Goal: Task Accomplishment & Management: Use online tool/utility

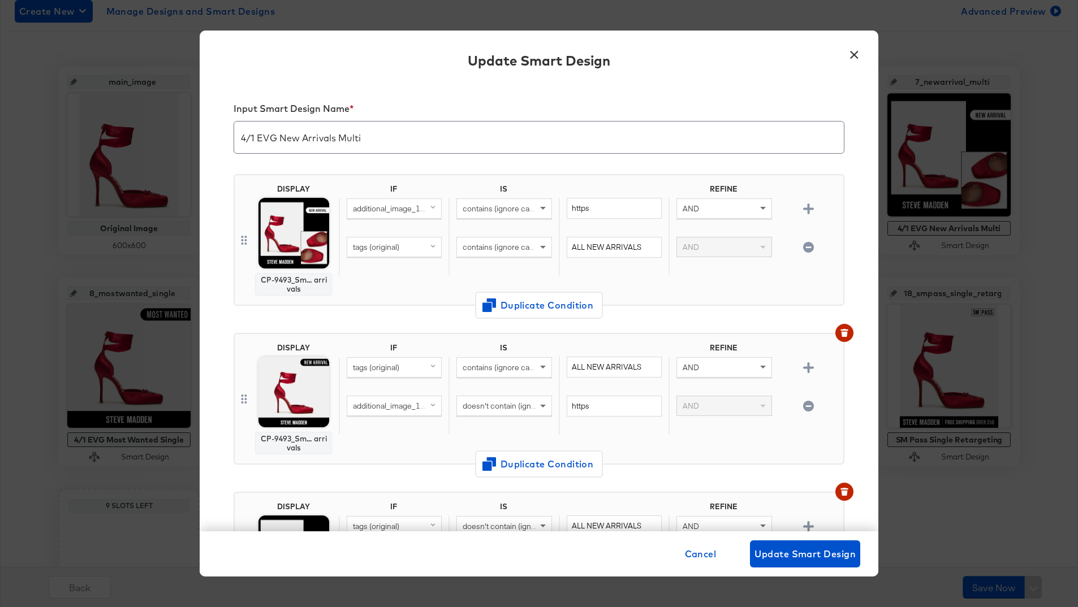
click at [852, 59] on button "×" at bounding box center [854, 52] width 20 height 20
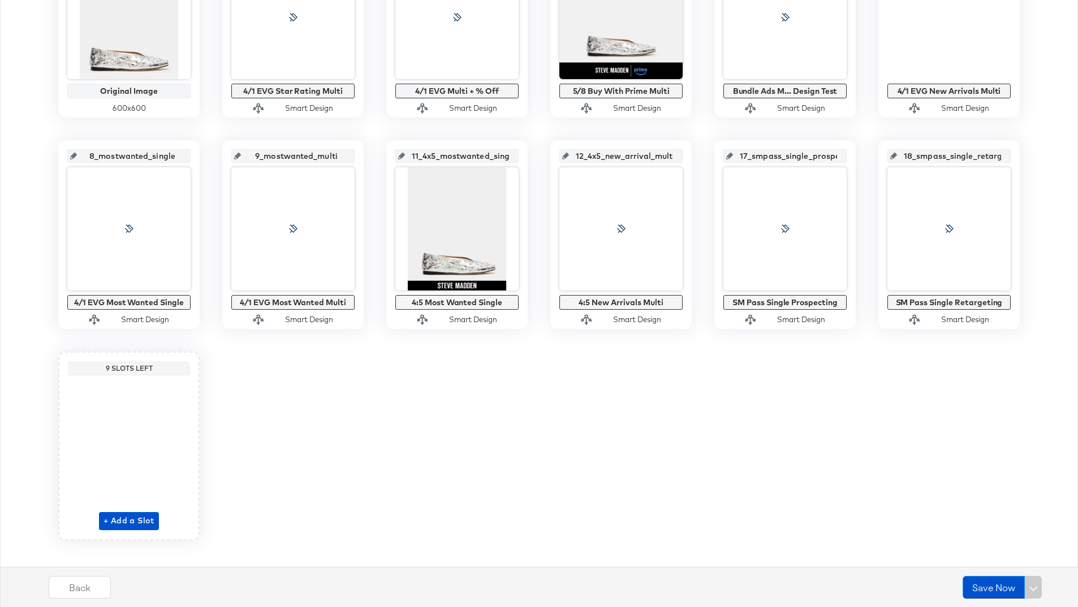
scroll to position [355, 0]
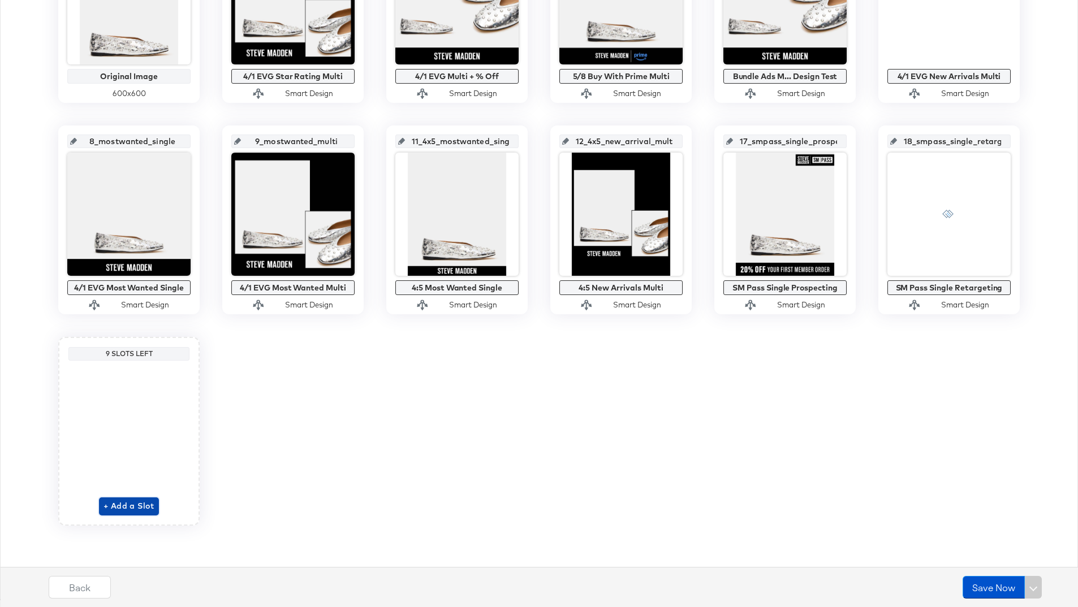
click at [119, 499] on span "+ Add a Slot" at bounding box center [129, 506] width 51 height 14
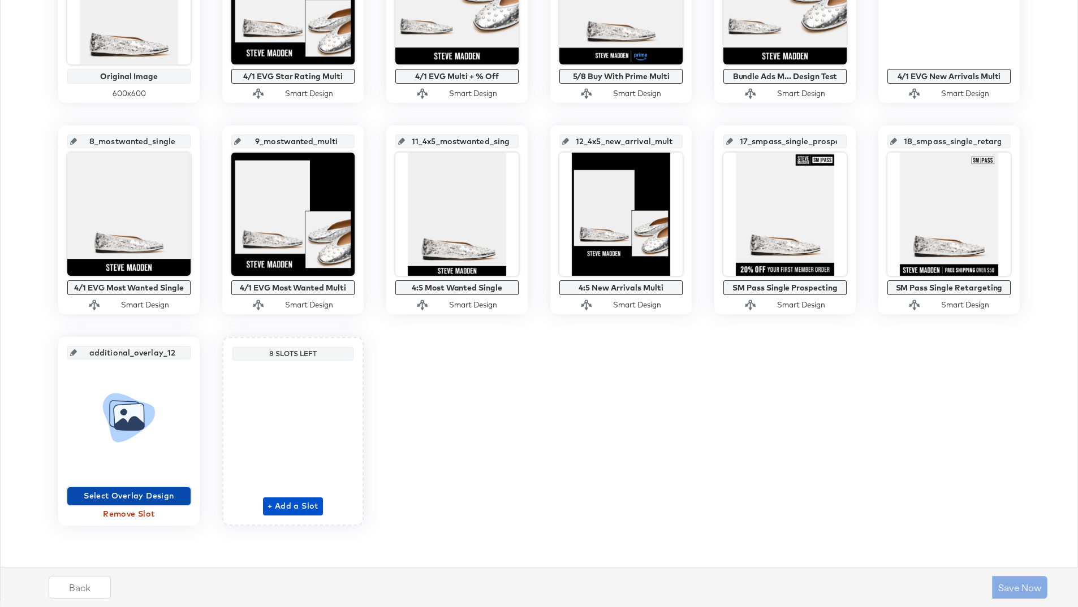
click at [119, 493] on span "Select Overlay Design" at bounding box center [129, 496] width 114 height 14
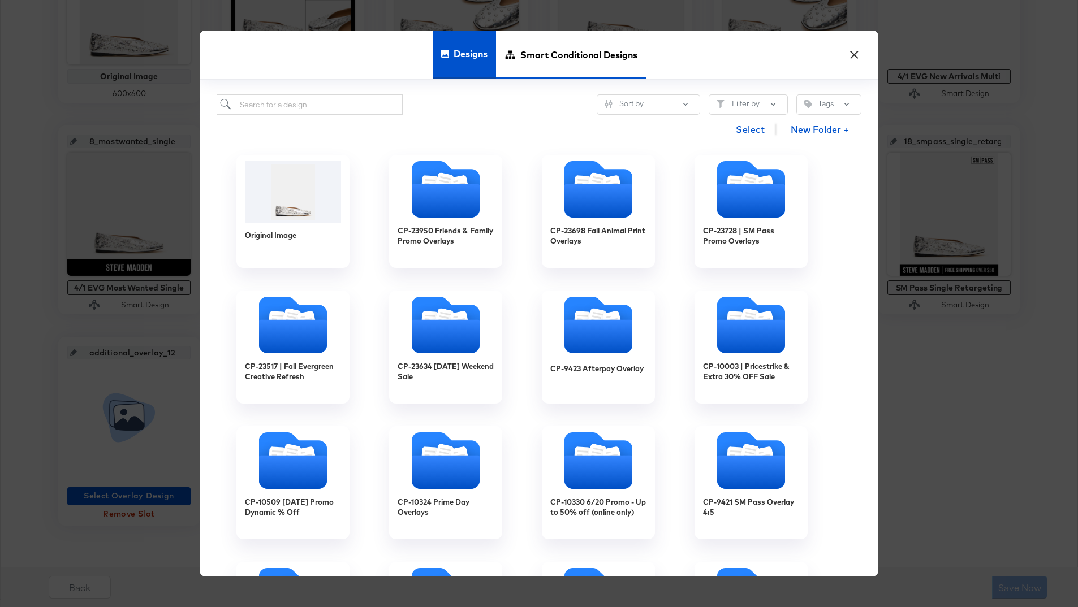
click at [527, 58] on span "Smart Conditional Designs" at bounding box center [578, 54] width 117 height 50
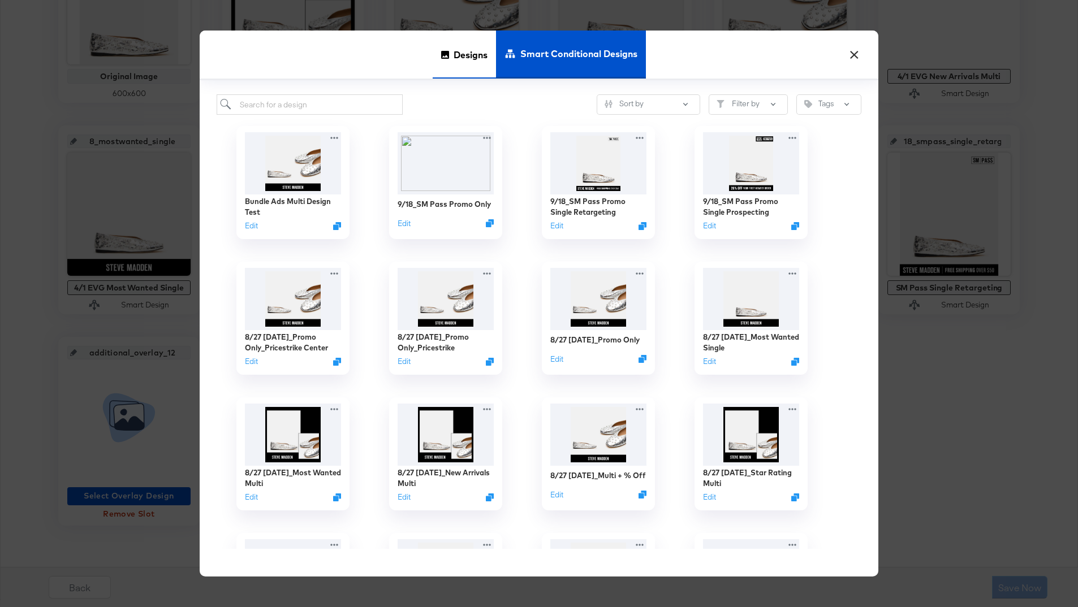
click at [480, 60] on span "Designs" at bounding box center [471, 54] width 34 height 50
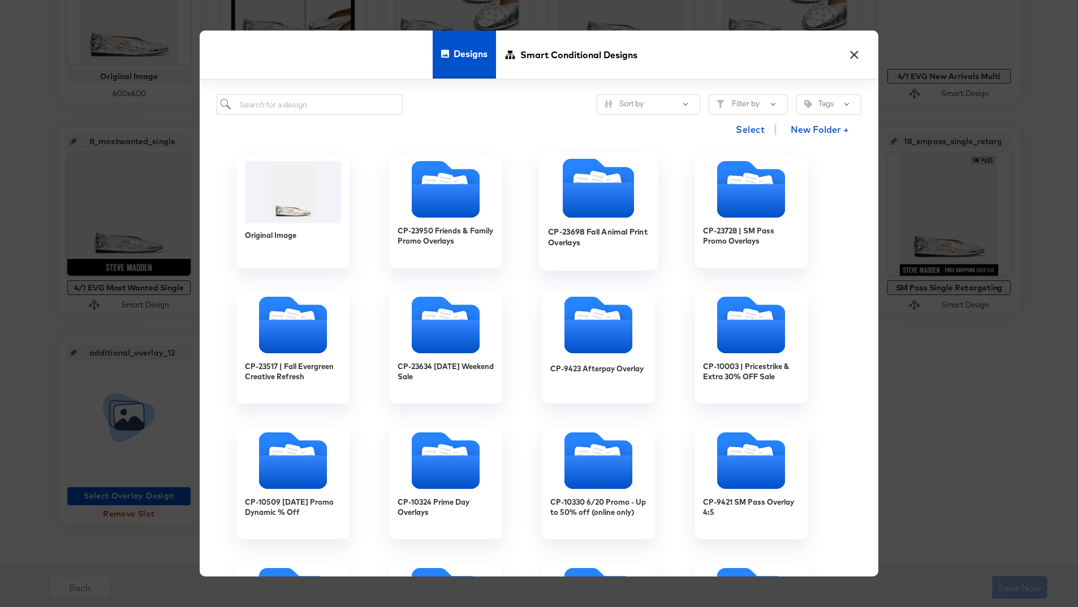
click at [604, 199] on icon "Folder" at bounding box center [598, 200] width 71 height 35
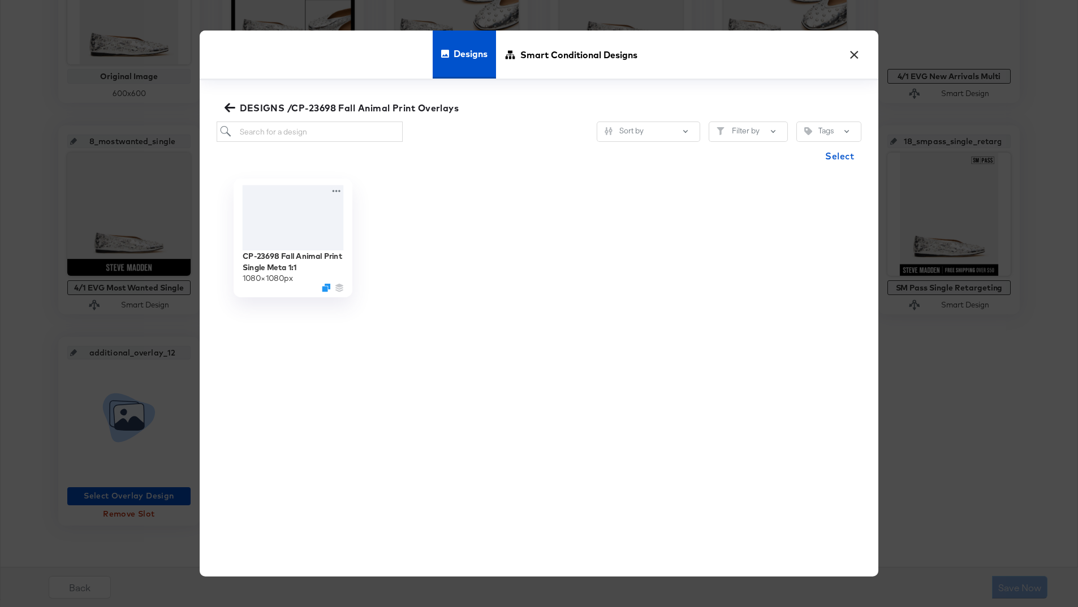
click at [277, 231] on div at bounding box center [293, 218] width 101 height 65
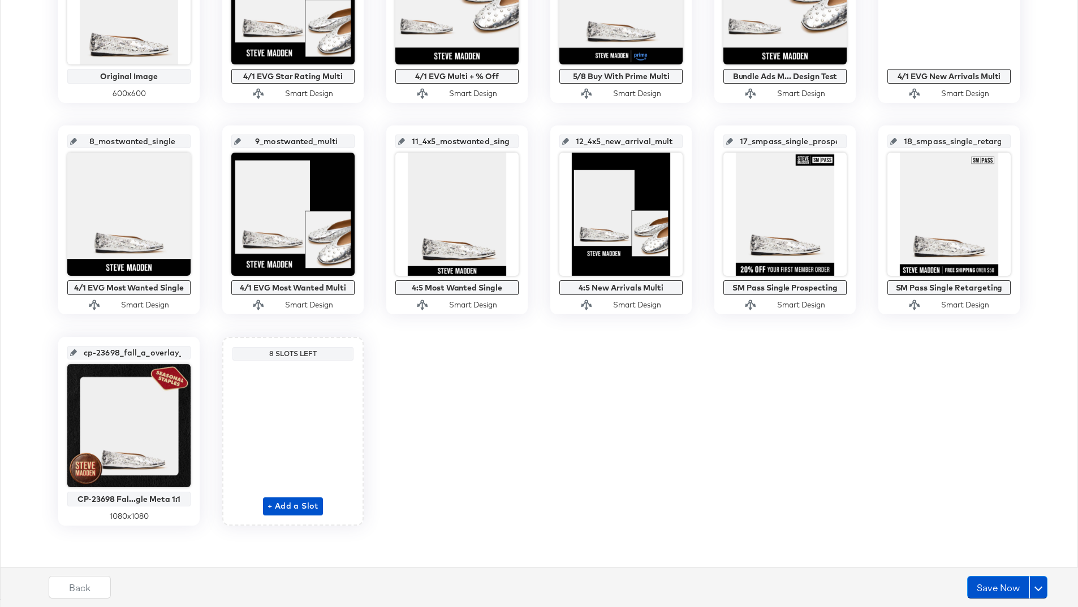
click at [155, 356] on input "cp-23698_fall_a_overlay_12" at bounding box center [132, 348] width 111 height 31
type input "animal"
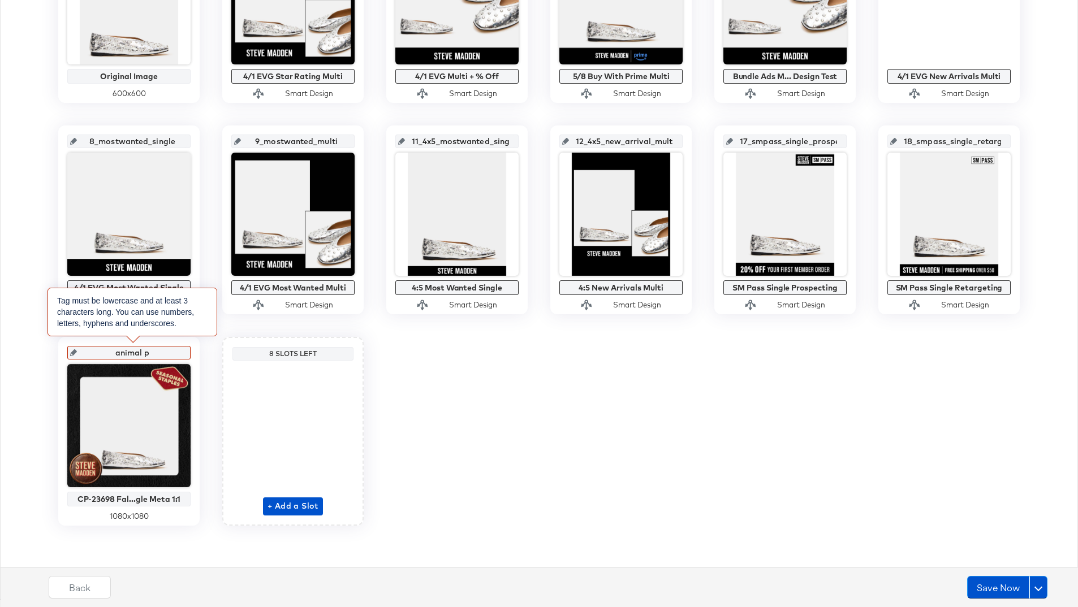
type input "animal"
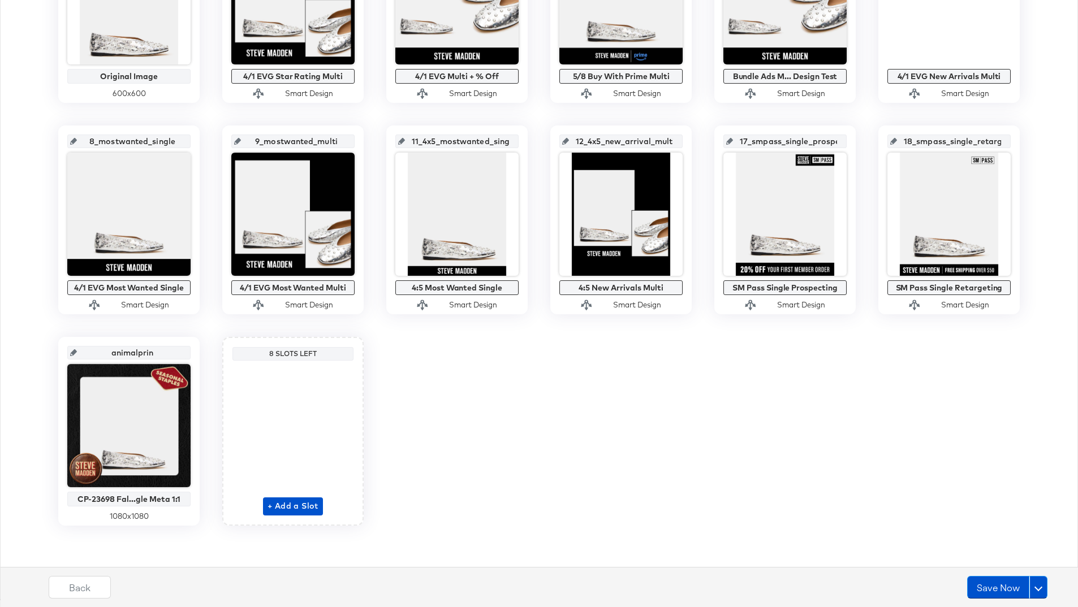
type input "animalprint"
click at [1000, 579] on button "Save Now" at bounding box center [998, 587] width 62 height 23
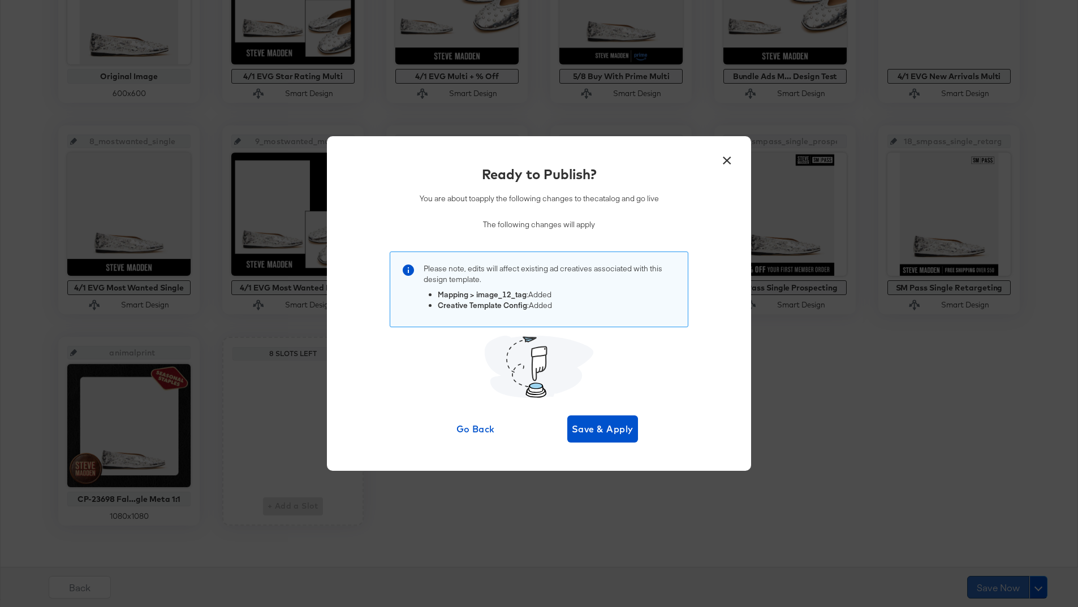
scroll to position [0, 0]
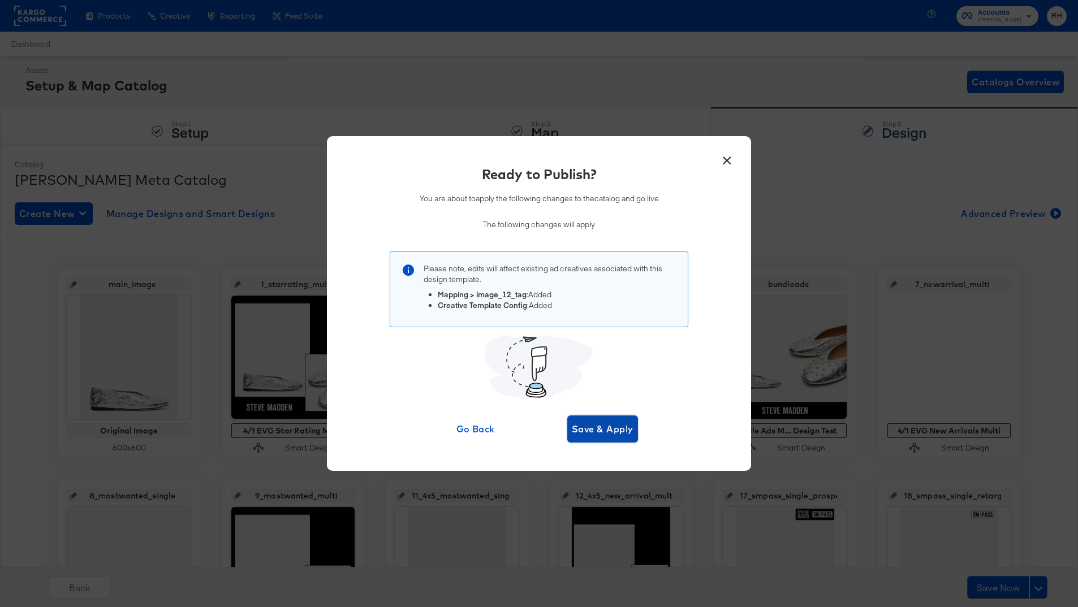
click at [605, 421] on button "Save & Apply" at bounding box center [602, 429] width 71 height 27
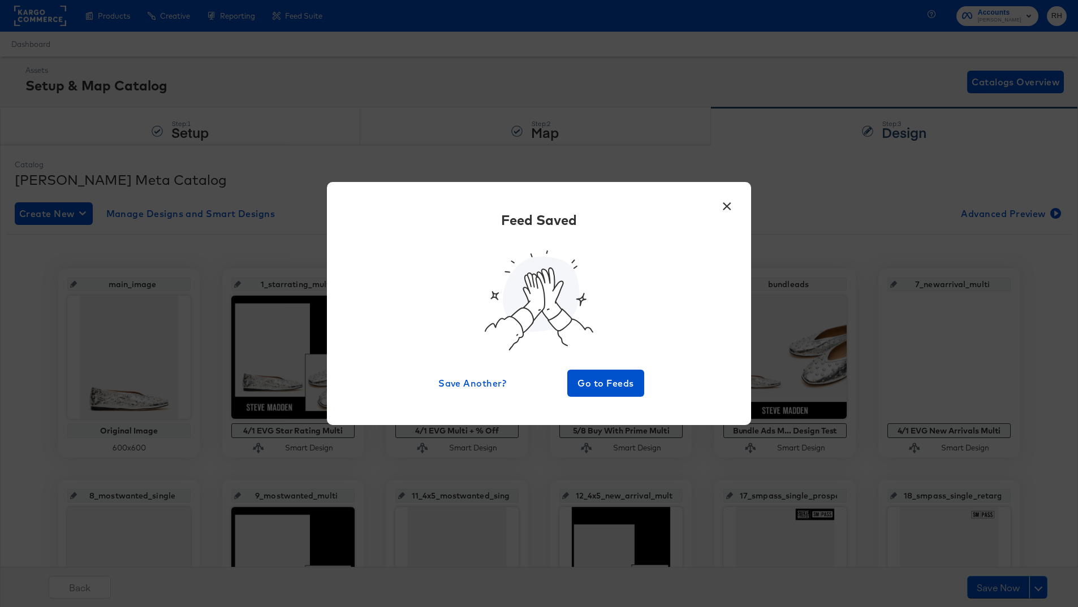
click at [723, 202] on button "×" at bounding box center [727, 203] width 20 height 20
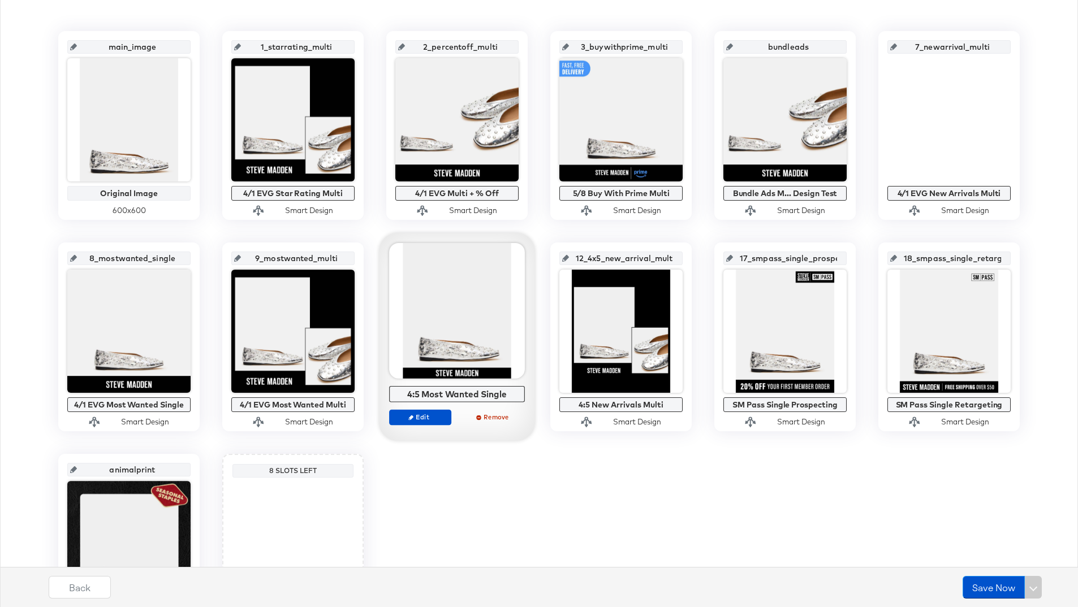
scroll to position [242, 0]
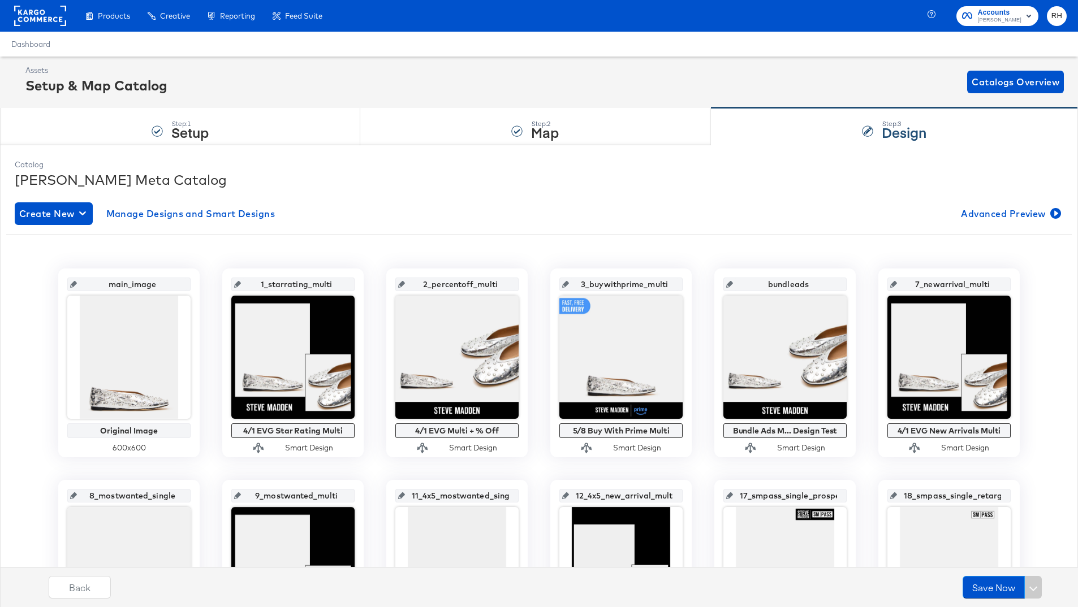
click at [32, 24] on rect at bounding box center [40, 16] width 52 height 20
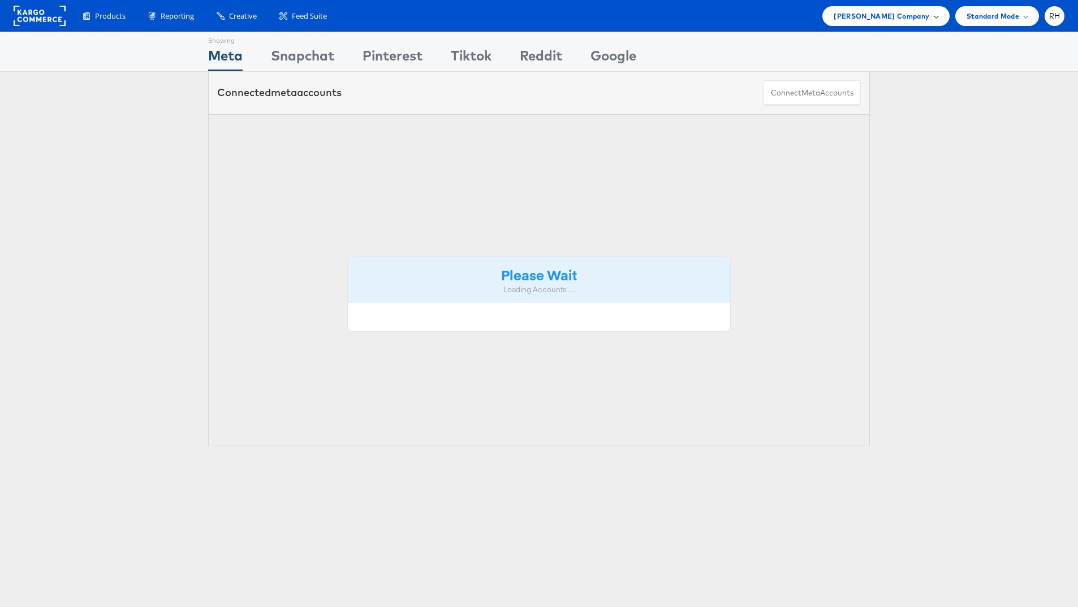
click at [880, 16] on span "Steve Madden Company" at bounding box center [882, 16] width 96 height 12
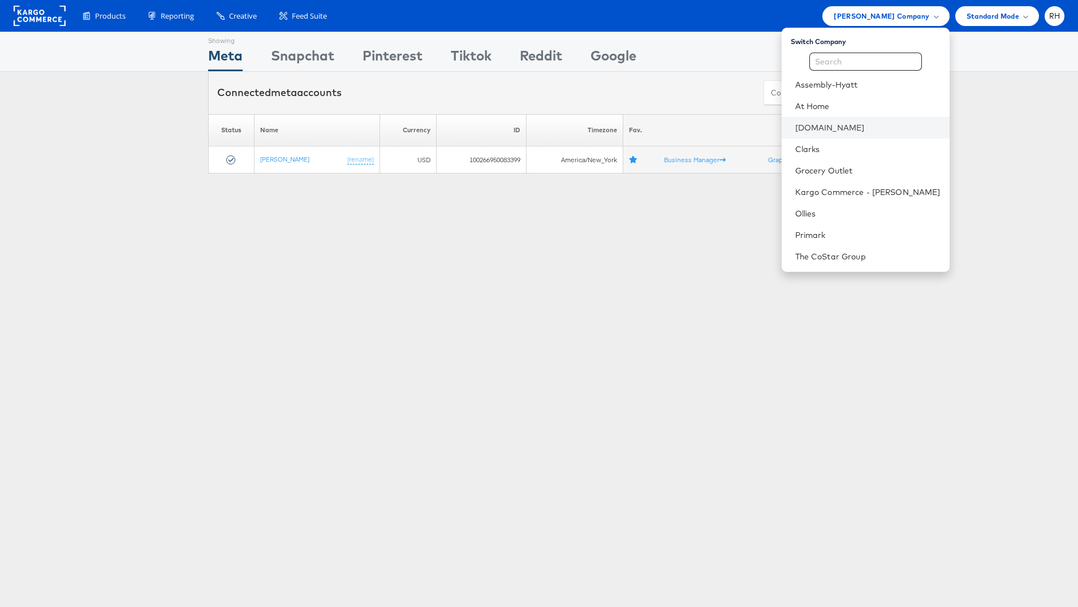
click at [872, 136] on li "Cars.com" at bounding box center [866, 127] width 168 height 21
click at [880, 124] on link "Cars.com" at bounding box center [867, 127] width 145 height 11
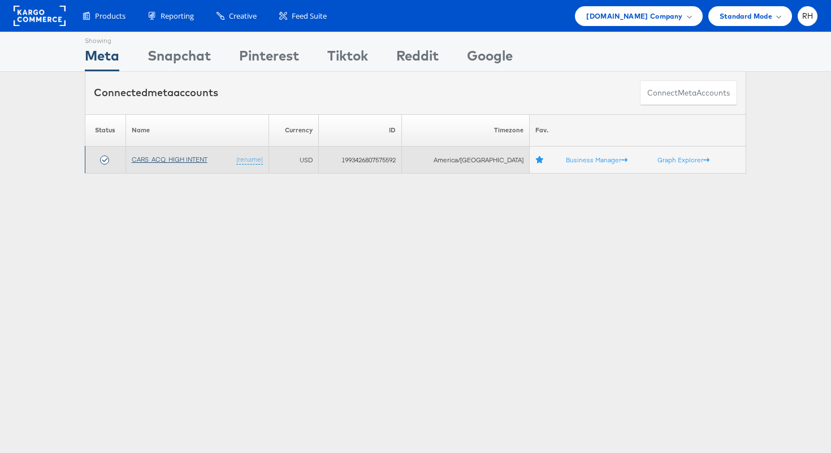
click at [167, 158] on link "CARS_ACQ_HIGH INTENT" at bounding box center [170, 159] width 76 height 8
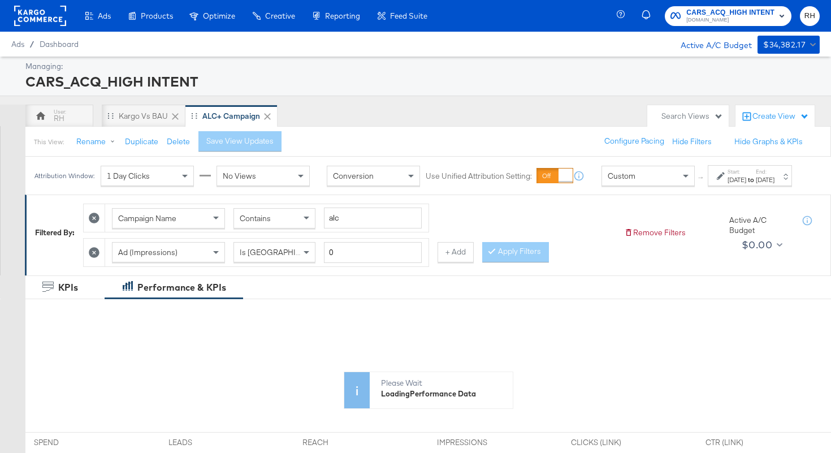
click at [762, 175] on label "End:" at bounding box center [765, 171] width 19 height 7
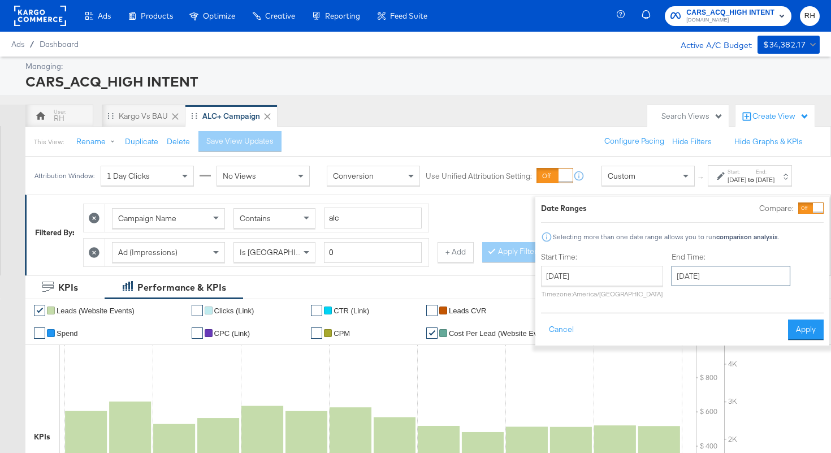
click at [704, 271] on input "September 30th 2025" at bounding box center [731, 276] width 119 height 20
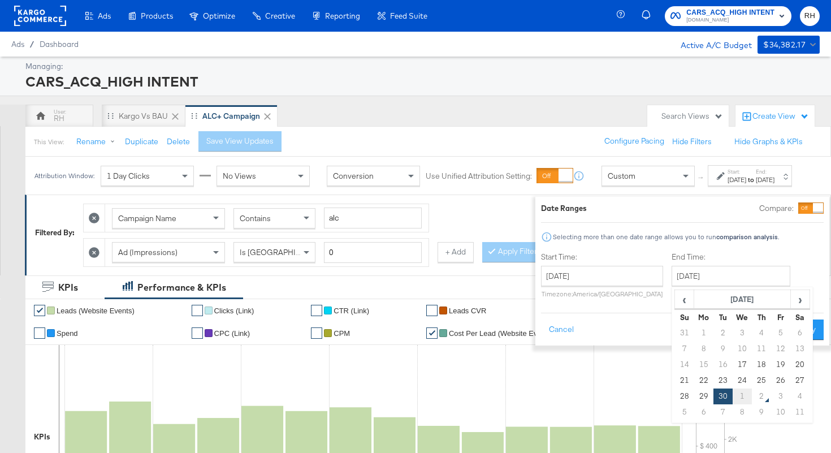
click at [733, 399] on td "1" at bounding box center [742, 397] width 19 height 16
type input "October 1st 2025"
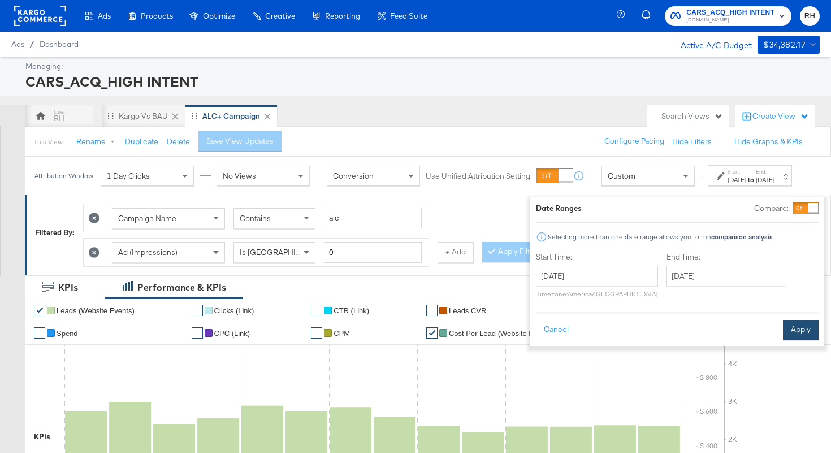
click at [790, 335] on button "Apply" at bounding box center [801, 330] width 36 height 20
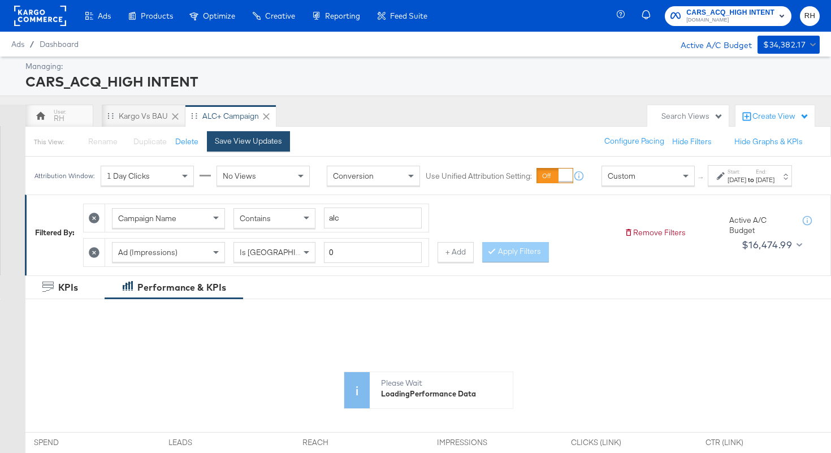
click at [260, 136] on div "Save View Updates" at bounding box center [248, 141] width 67 height 11
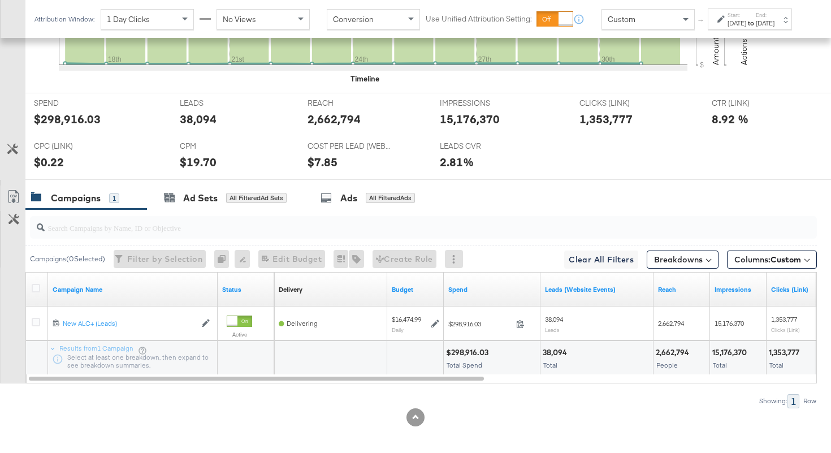
scroll to position [465, 0]
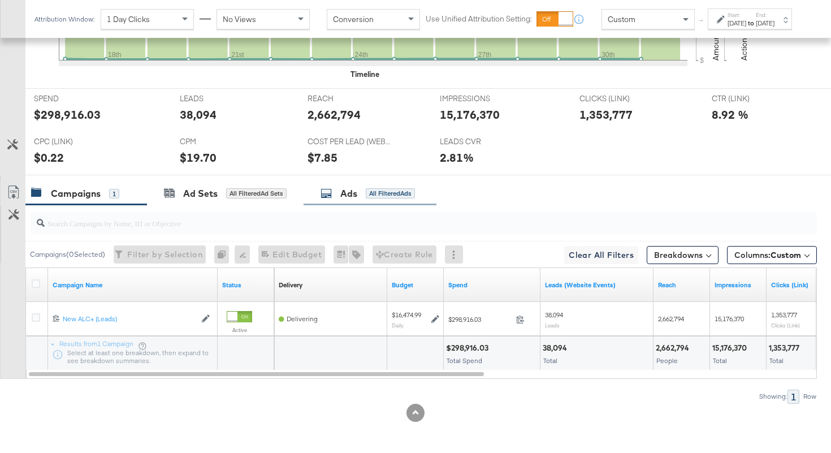
click at [369, 200] on div "Ads All Filtered Ads" at bounding box center [370, 194] width 133 height 24
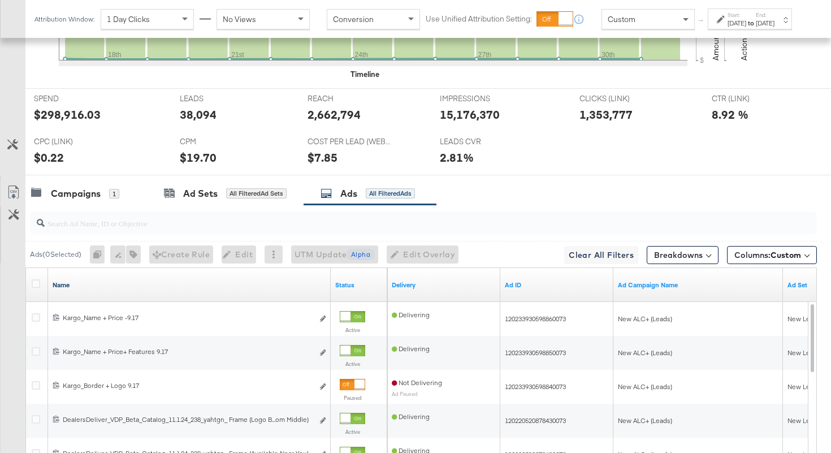
click at [218, 285] on link "Name" at bounding box center [190, 285] width 274 height 9
click at [218, 285] on link "Name ↓" at bounding box center [190, 285] width 274 height 9
click at [670, 253] on button "Breakdowns" at bounding box center [683, 255] width 72 height 18
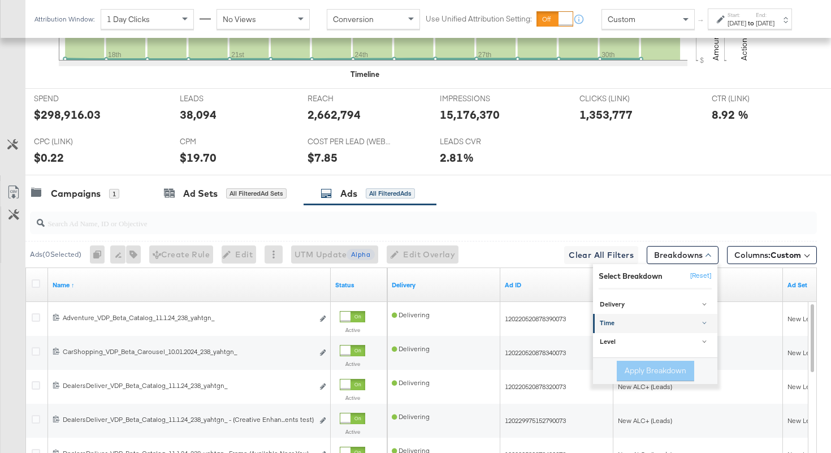
click at [640, 321] on div "Time" at bounding box center [656, 323] width 113 height 9
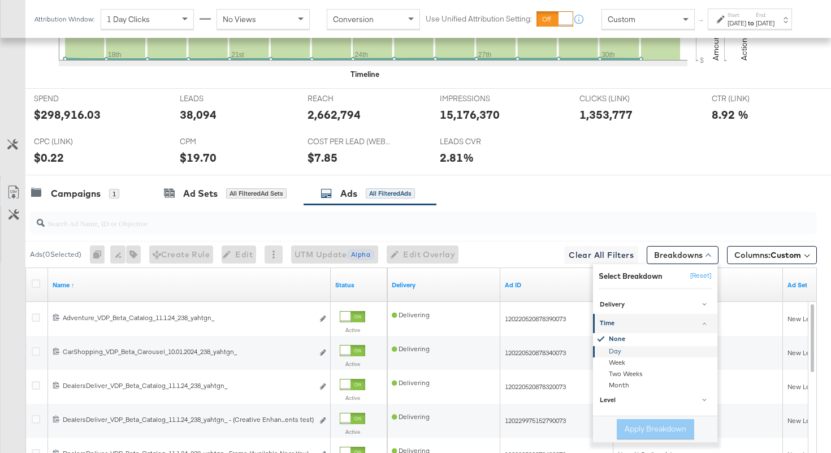
click at [619, 352] on div "Day" at bounding box center [656, 351] width 123 height 11
click at [635, 424] on button "Apply Breakdown" at bounding box center [655, 429] width 77 height 20
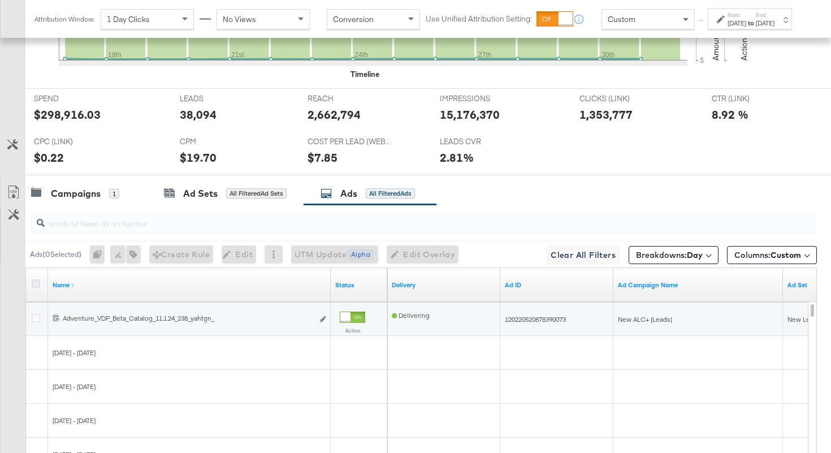
click at [33, 284] on icon at bounding box center [36, 283] width 8 height 8
click at [0, 0] on input "checkbox" at bounding box center [0, 0] width 0 height 0
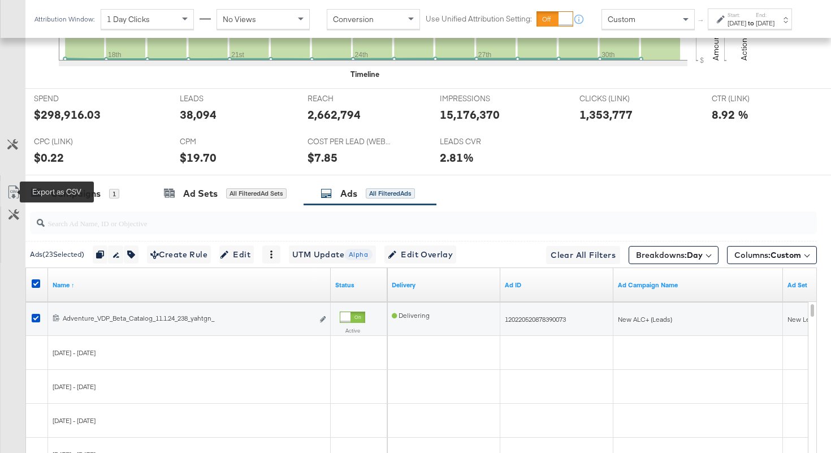
click at [15, 186] on icon at bounding box center [14, 193] width 14 height 14
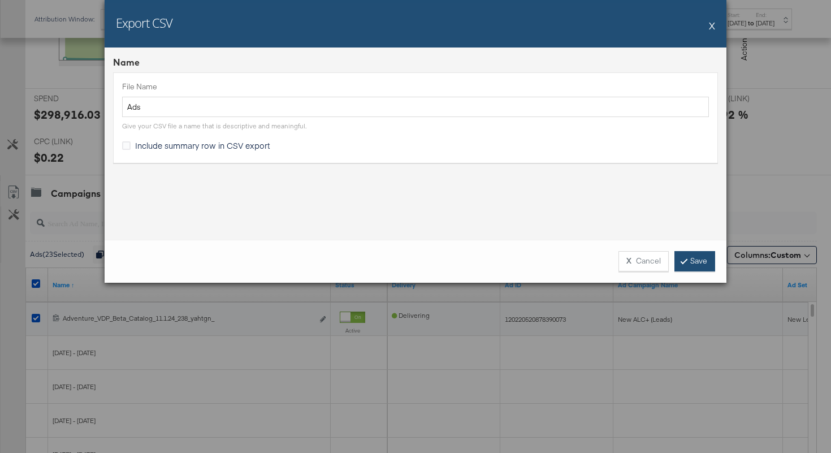
click at [689, 261] on link "Save" at bounding box center [695, 261] width 41 height 20
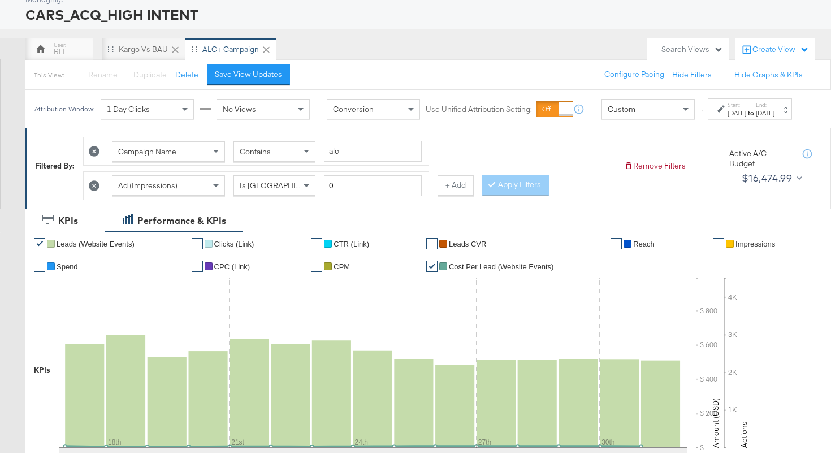
scroll to position [0, 0]
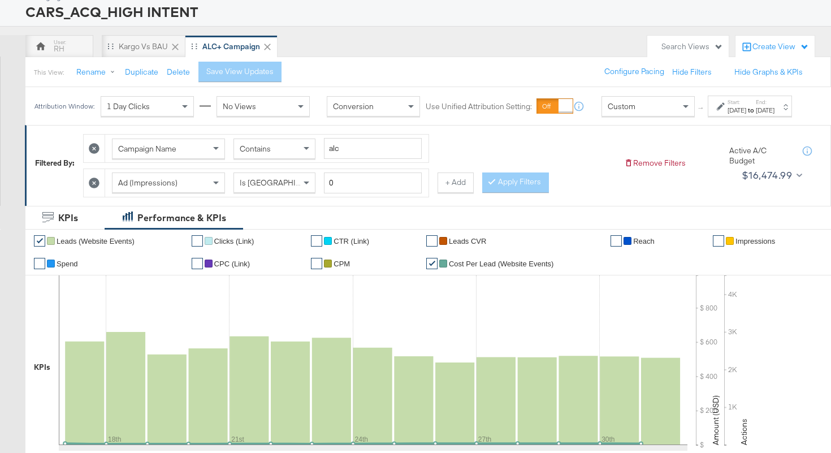
scroll to position [18, 0]
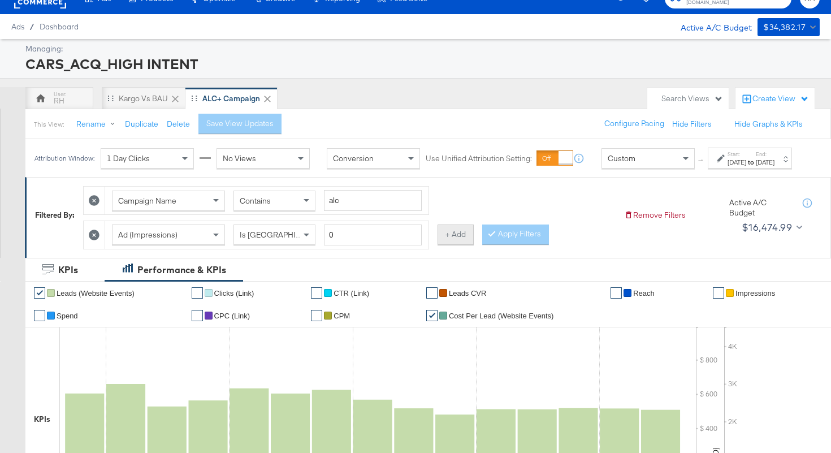
click at [446, 245] on button "+ Add" at bounding box center [456, 235] width 36 height 20
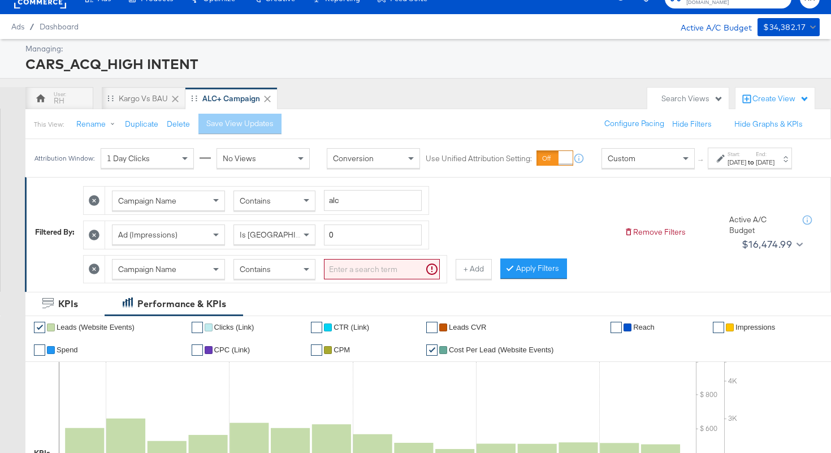
click at [198, 279] on div "Campaign Name" at bounding box center [169, 269] width 112 height 19
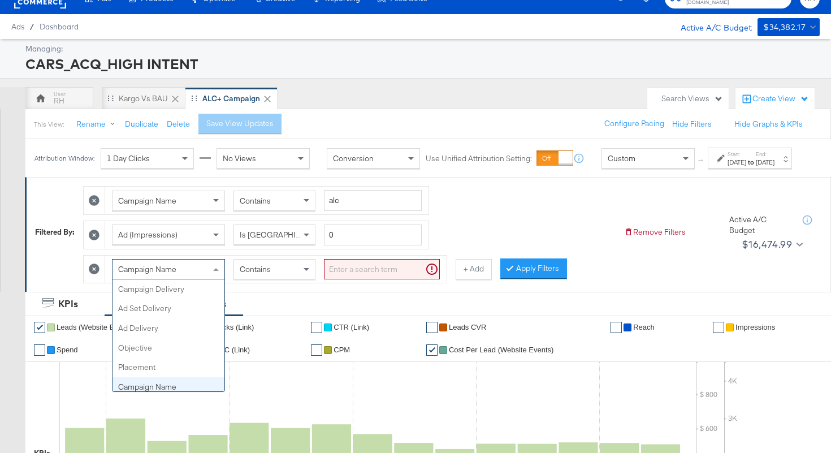
scroll to position [98, 0]
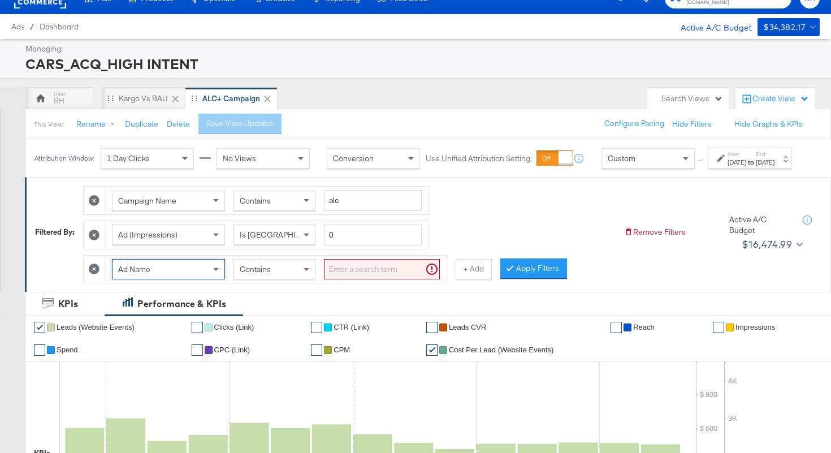
click at [329, 278] on input "search" at bounding box center [382, 269] width 116 height 21
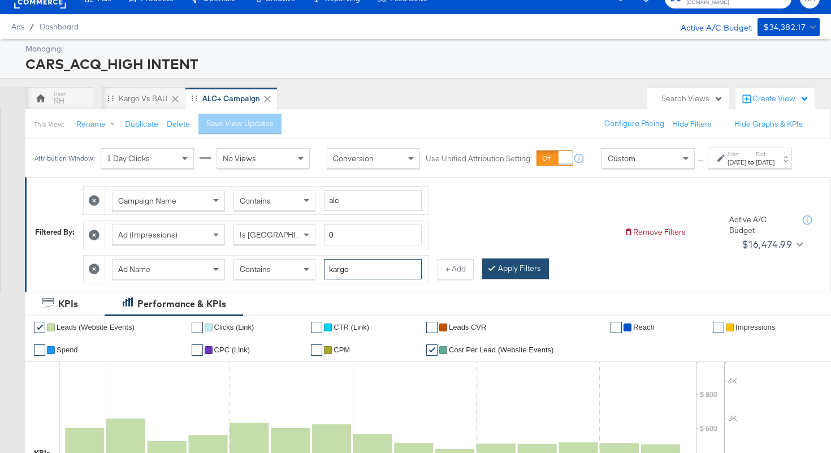
type input "kargo"
click at [491, 271] on icon at bounding box center [491, 267] width 3 height 7
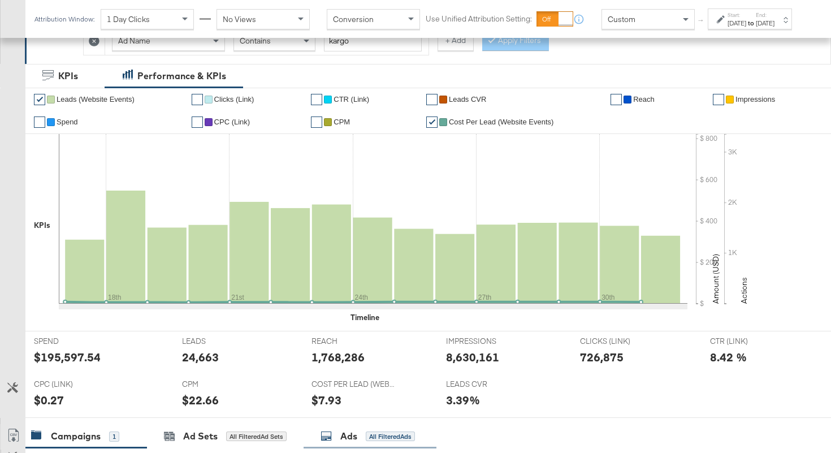
scroll to position [199, 0]
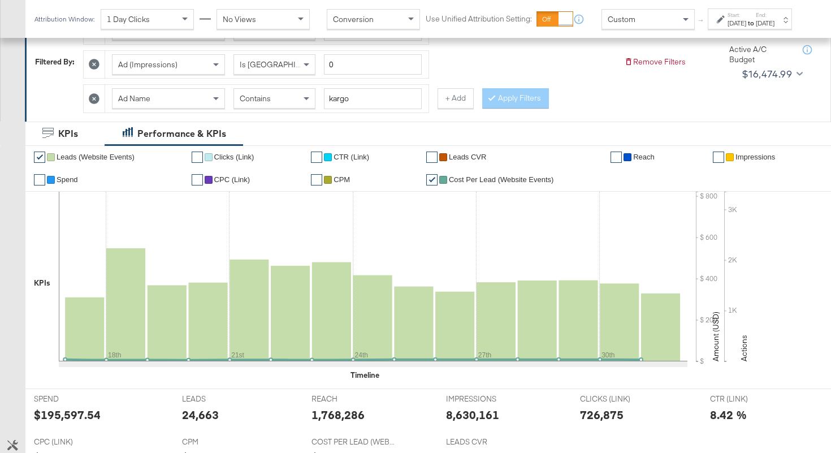
click at [264, 91] on div "Contains" at bounding box center [274, 98] width 81 height 19
click at [511, 102] on button "Apply Filters" at bounding box center [515, 98] width 67 height 20
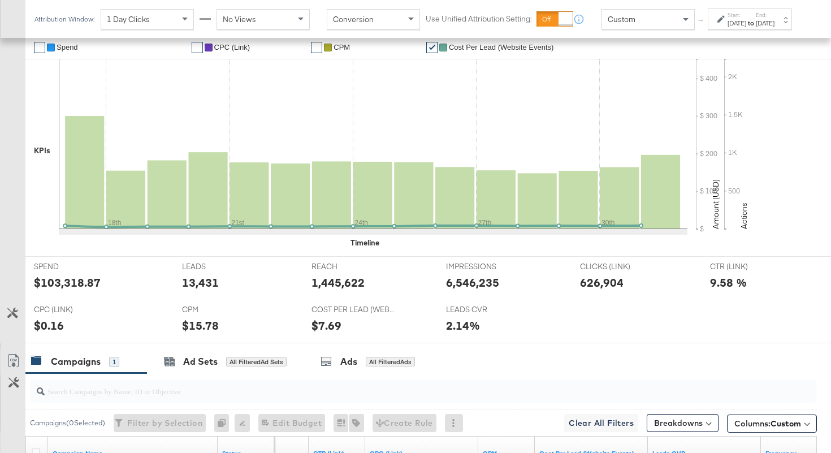
scroll to position [499, 0]
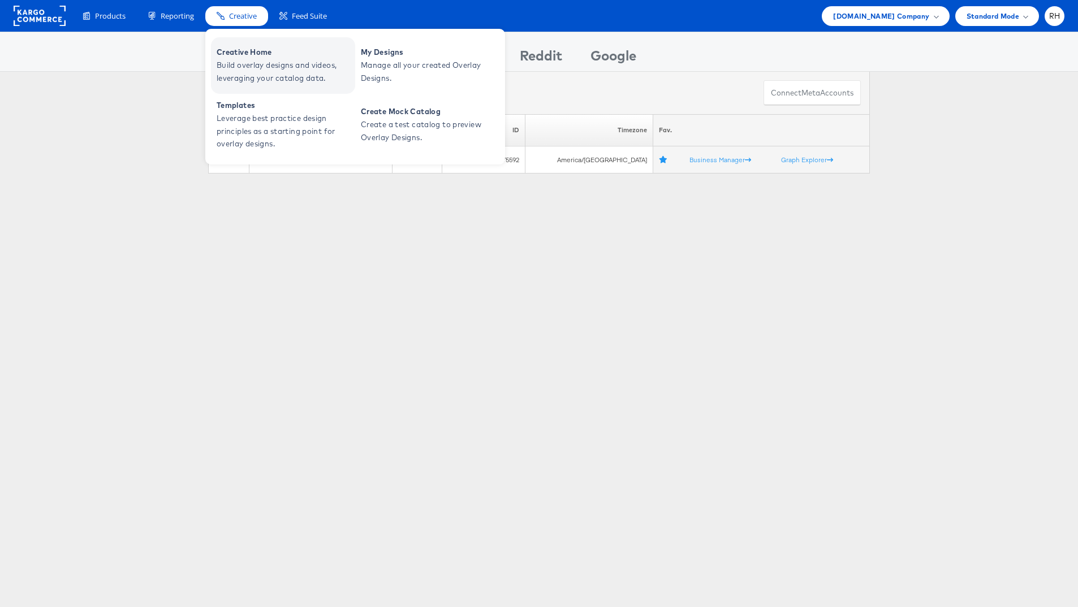
click at [234, 61] on span "Build overlay designs and videos, leveraging your catalog data." at bounding box center [285, 72] width 136 height 26
click at [247, 53] on span "Creative Home" at bounding box center [285, 52] width 136 height 13
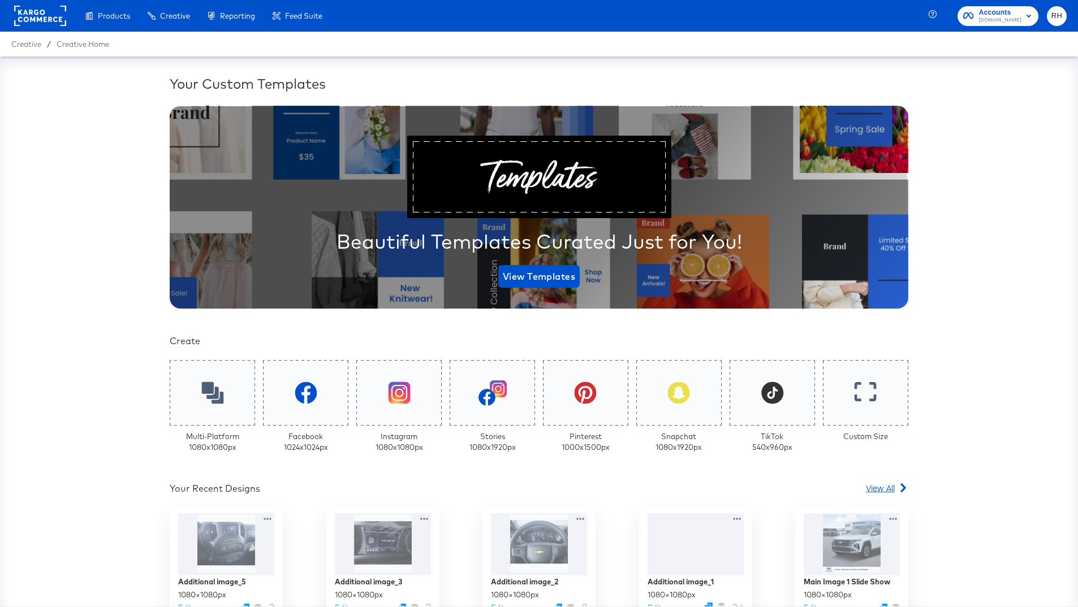
click at [879, 492] on span "View All" at bounding box center [880, 487] width 29 height 11
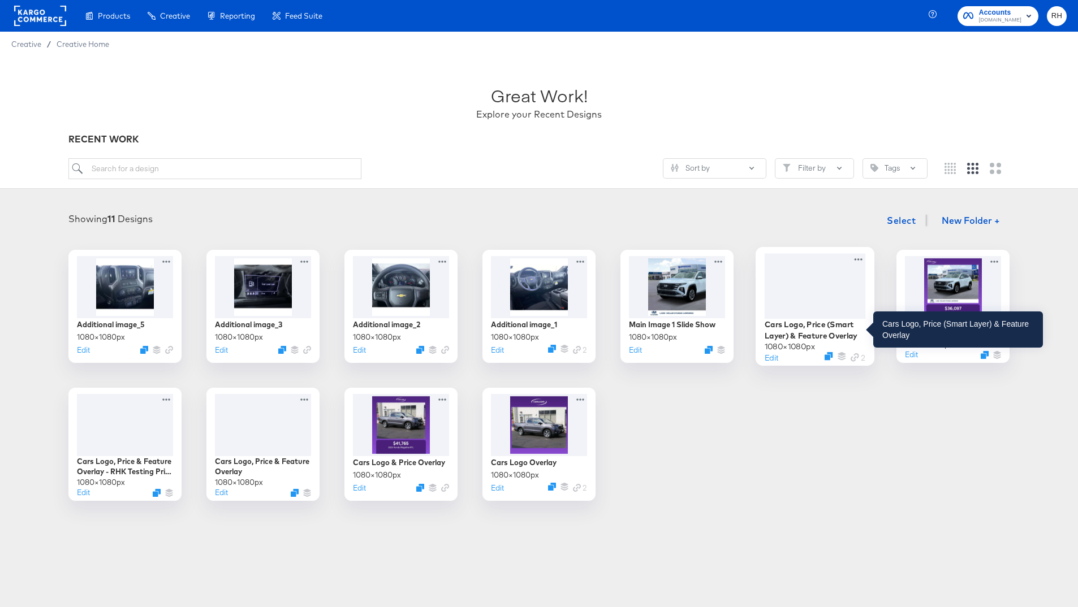
click at [832, 330] on div "Cars Logo, Price (Smart Layer) & Feature Overlay" at bounding box center [815, 330] width 101 height 22
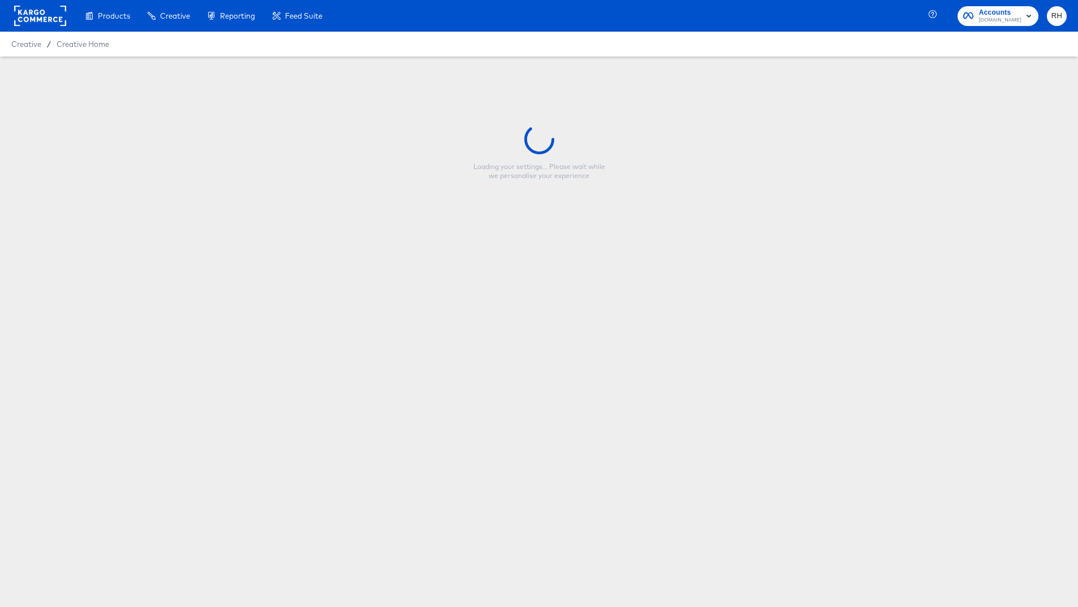
type input "Cars Logo, Price (Smart Layer) & Feature Overlay"
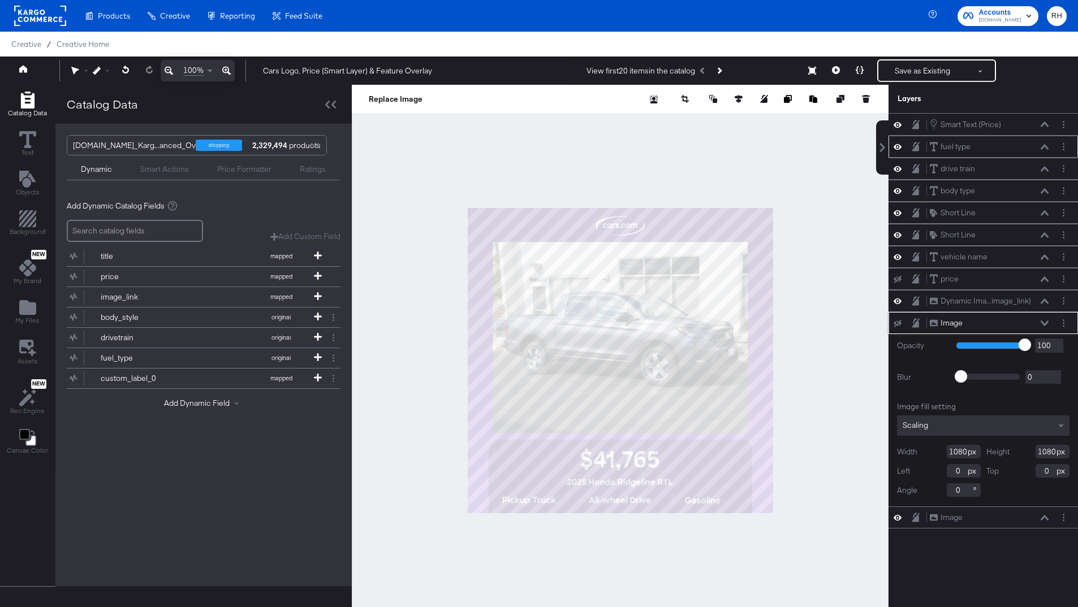
click at [1044, 146] on icon at bounding box center [1045, 146] width 8 height 5
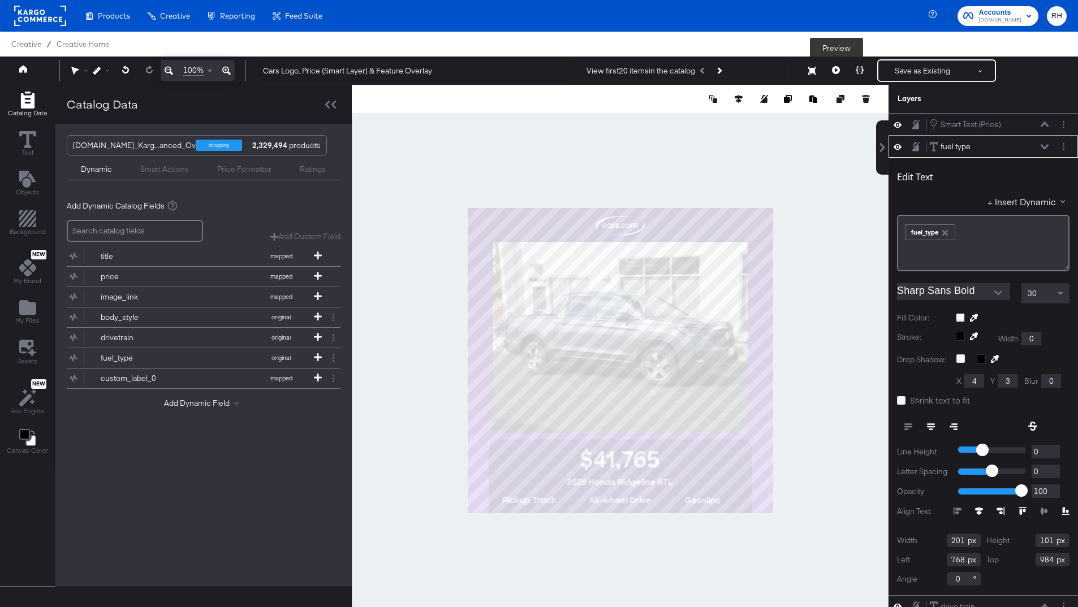
click at [837, 69] on icon at bounding box center [836, 70] width 8 height 8
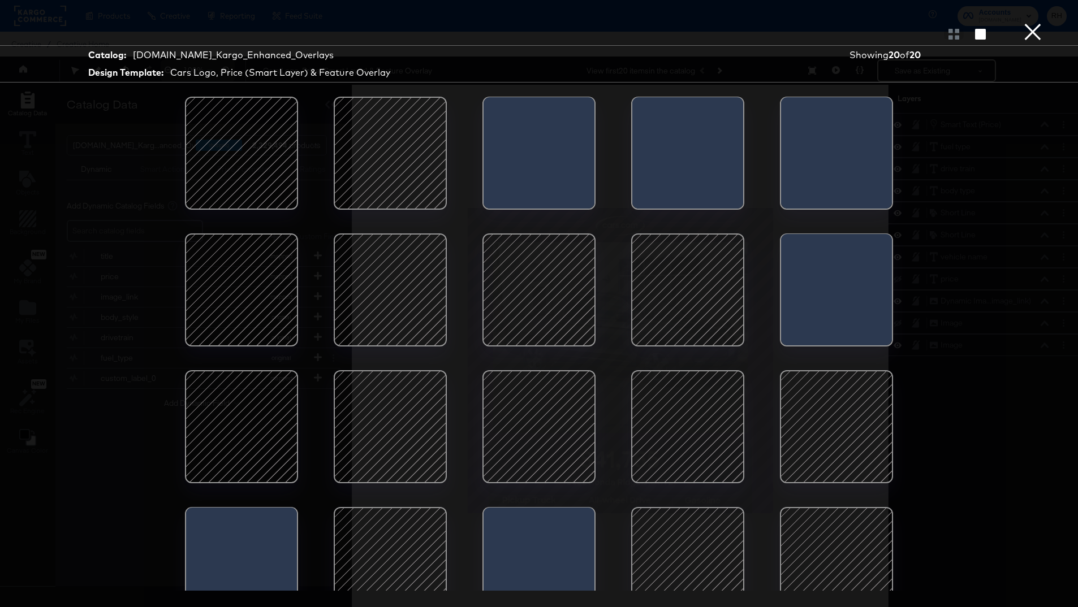
click at [1035, 23] on button "×" at bounding box center [1032, 11] width 23 height 23
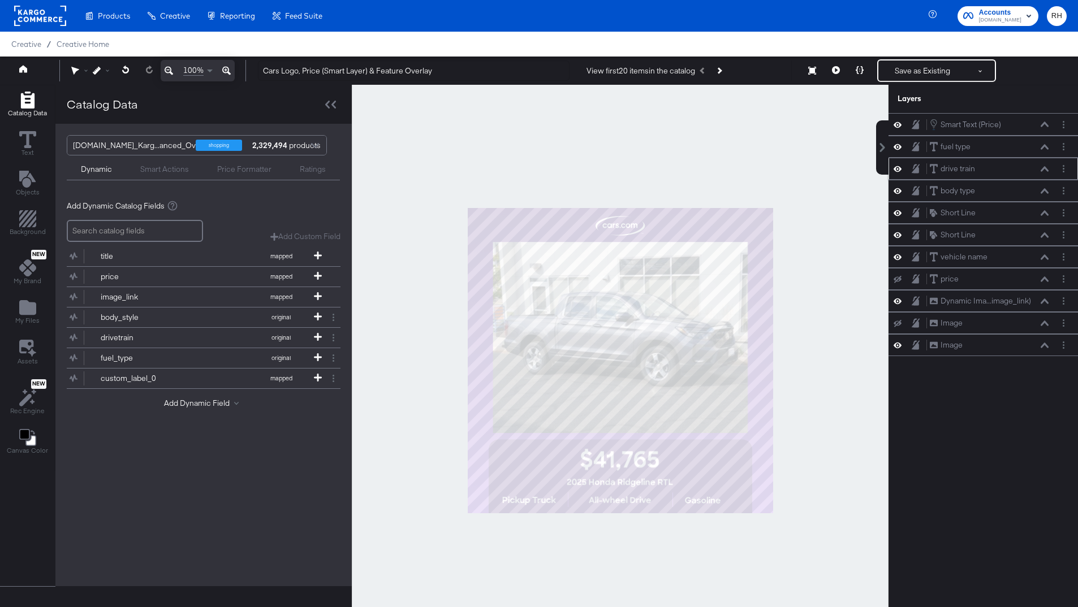
click at [1049, 168] on button at bounding box center [1044, 169] width 9 height 7
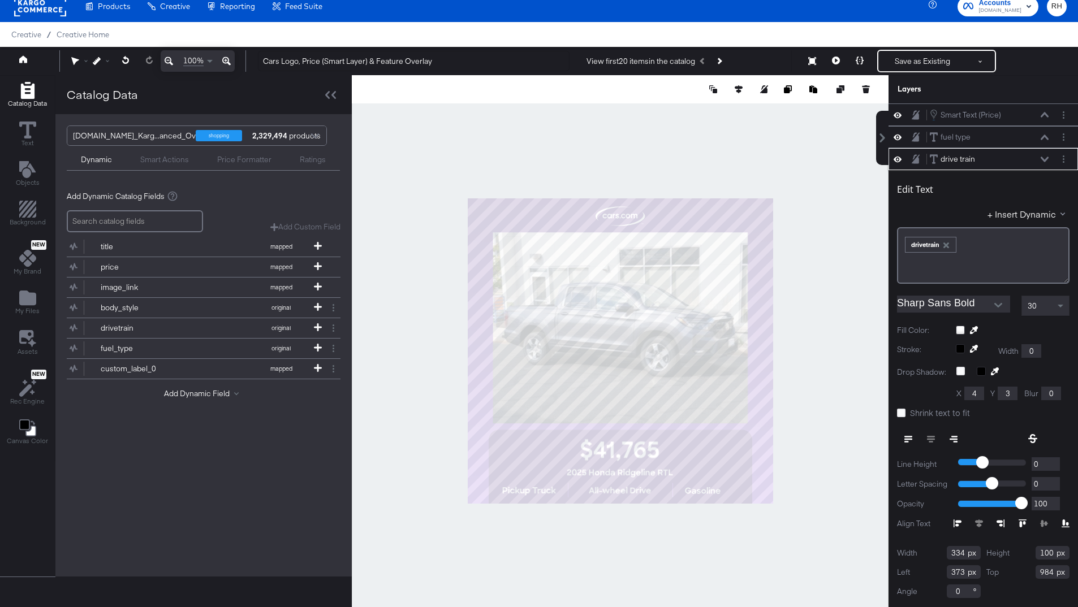
click at [1044, 159] on icon at bounding box center [1045, 159] width 8 height 5
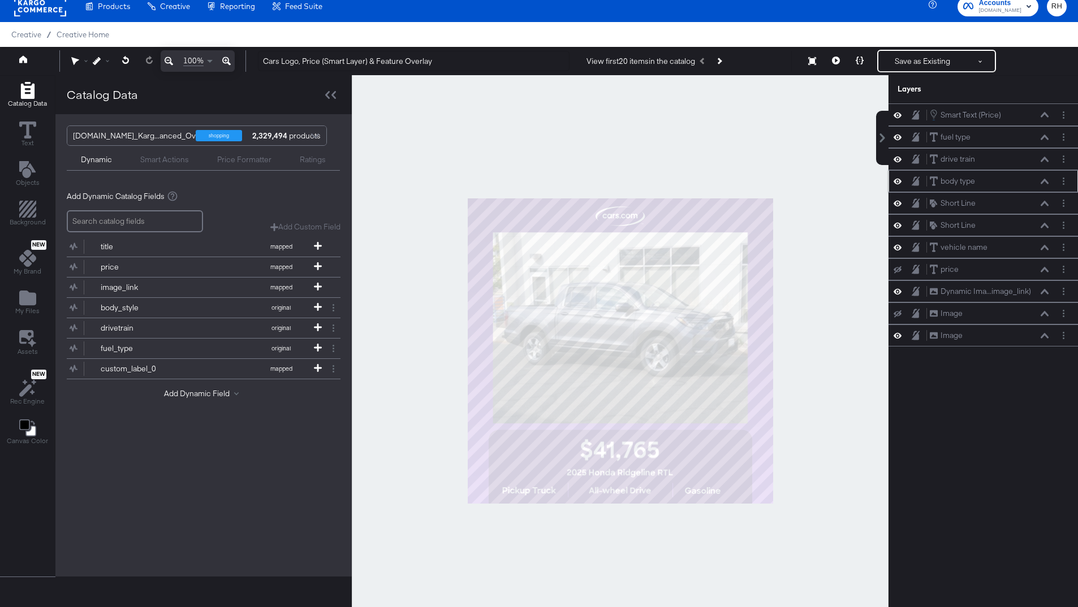
click at [1044, 183] on icon at bounding box center [1045, 182] width 8 height 6
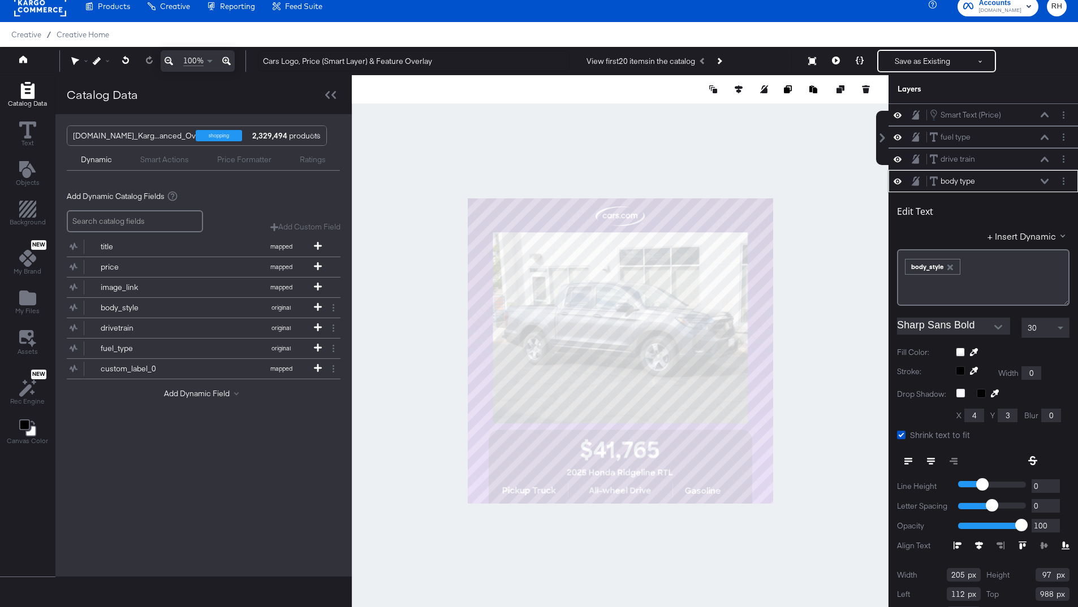
scroll to position [20, 0]
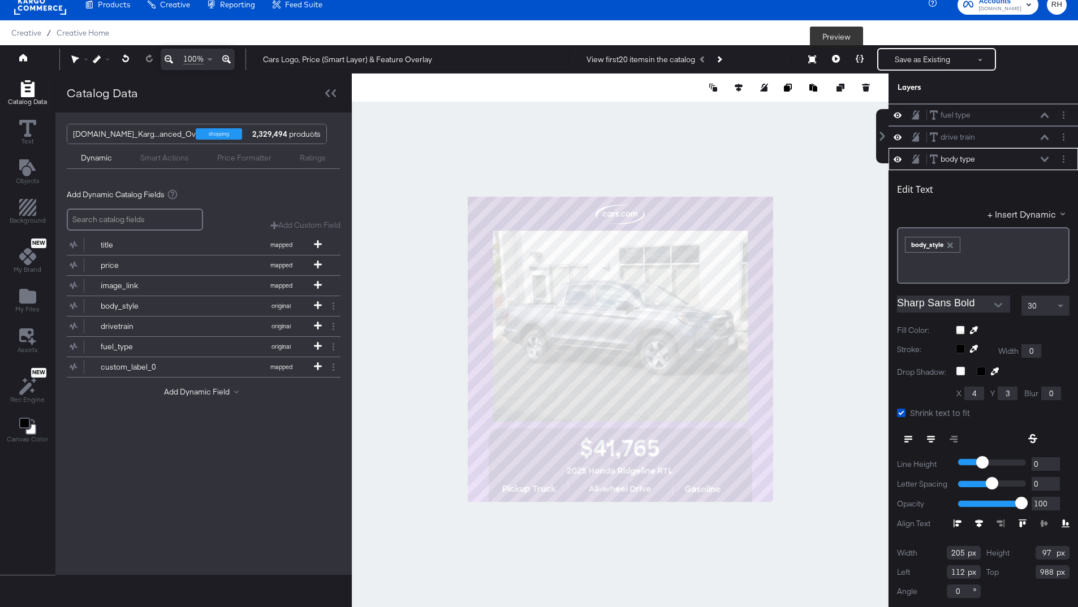
click at [837, 60] on icon at bounding box center [836, 59] width 8 height 8
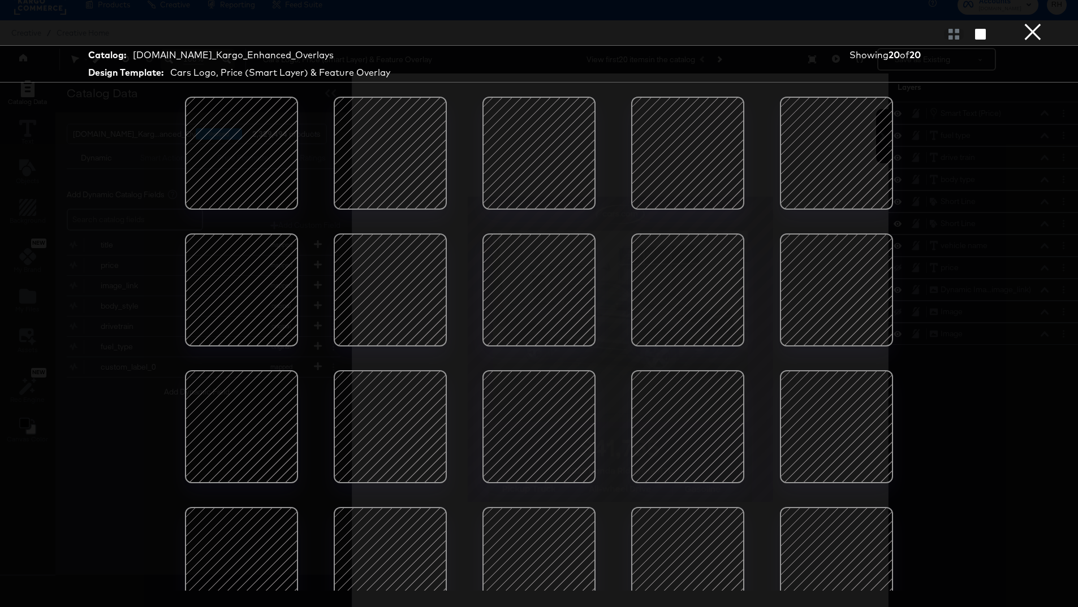
scroll to position [0, 0]
click at [1029, 23] on button "×" at bounding box center [1032, 11] width 23 height 23
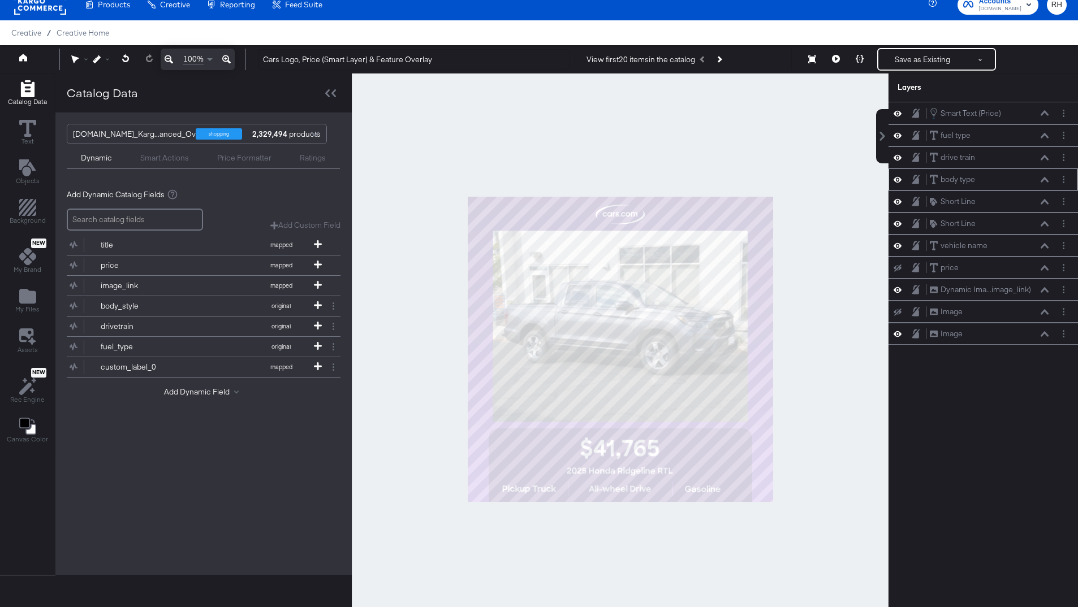
click at [1044, 180] on icon at bounding box center [1045, 180] width 8 height 6
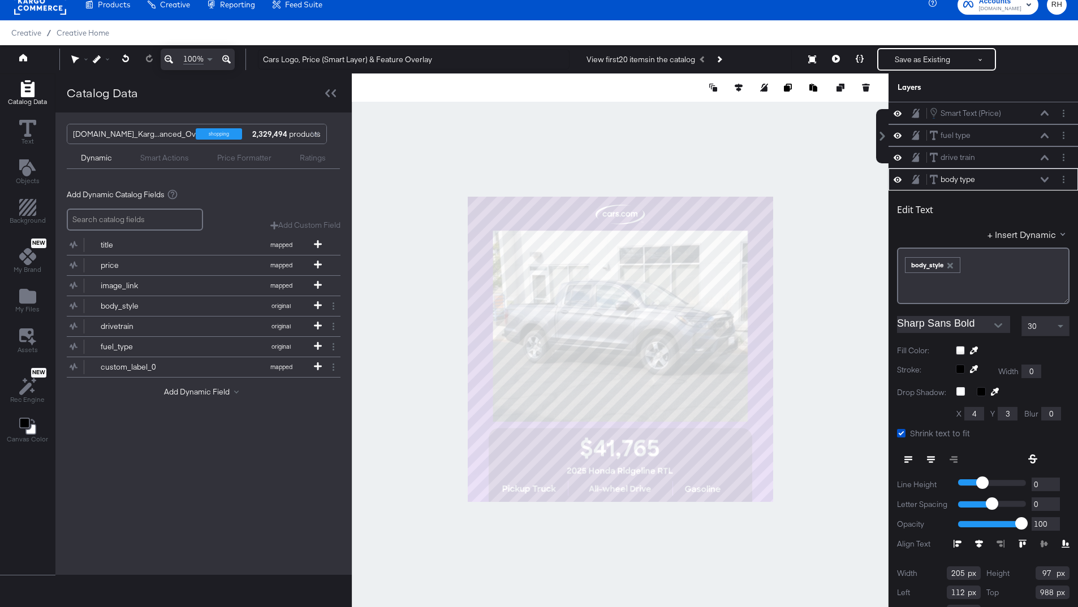
scroll to position [20, 0]
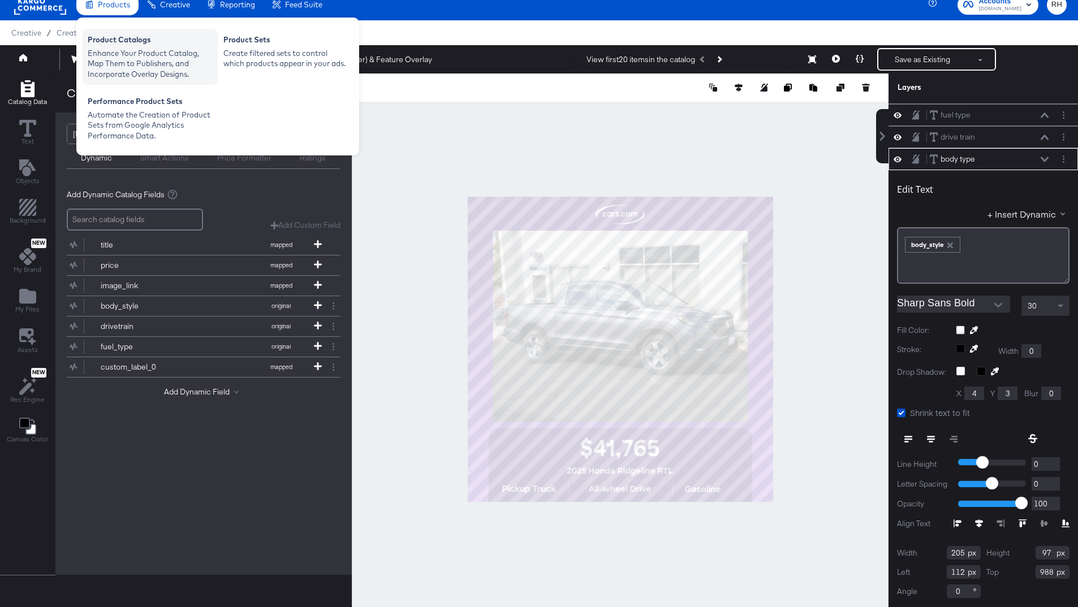
click at [110, 40] on div "Product Catalogs" at bounding box center [150, 42] width 124 height 14
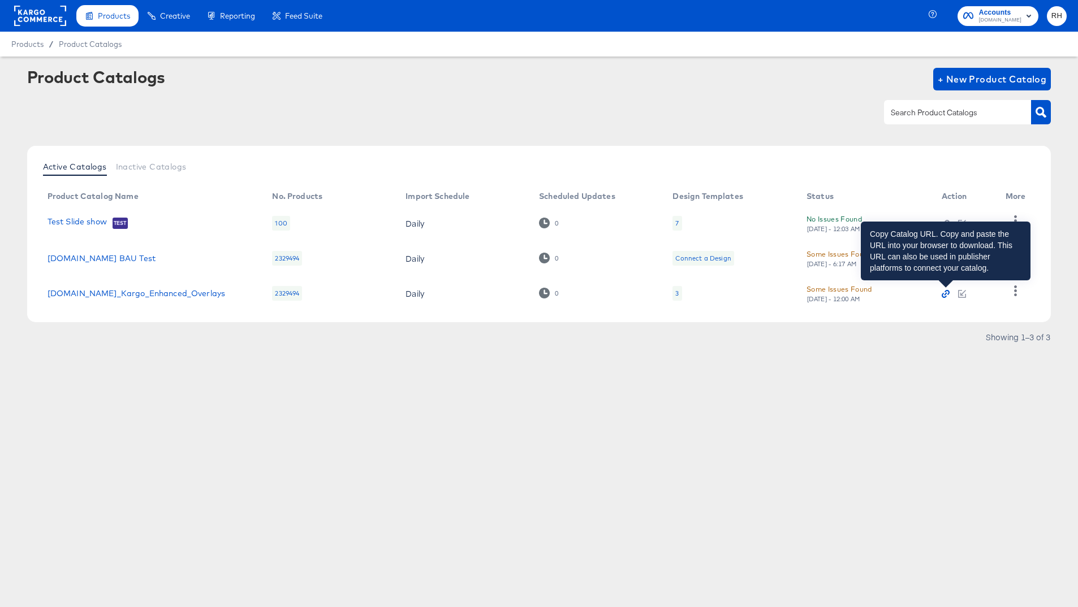
click at [946, 294] on icon "button" at bounding box center [945, 294] width 3 height 3
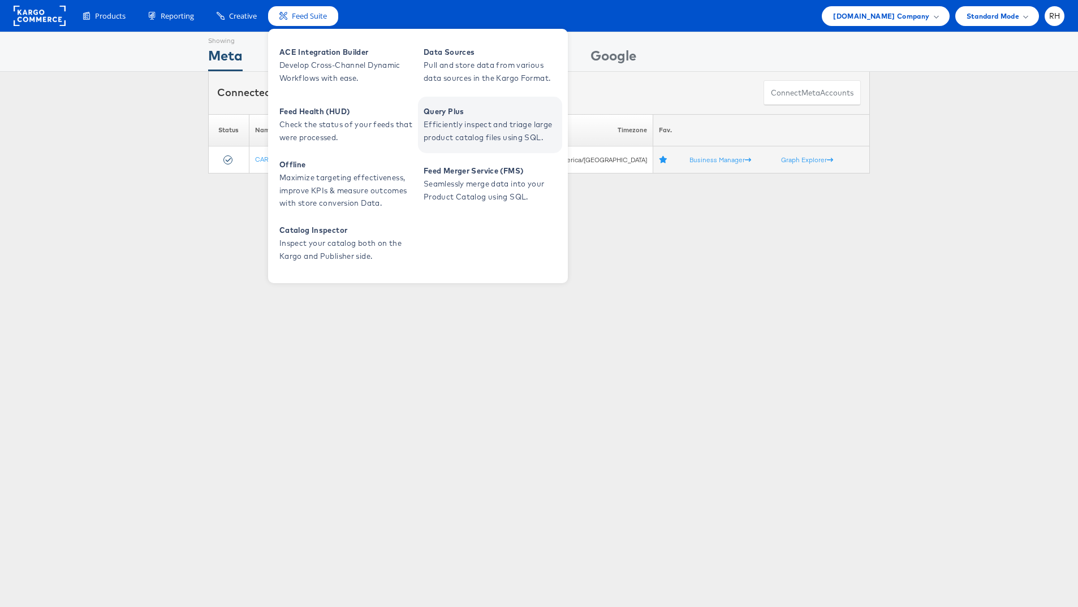
click at [502, 135] on span "Efficiently inspect and triage large product catalog files using SQL." at bounding box center [492, 131] width 136 height 26
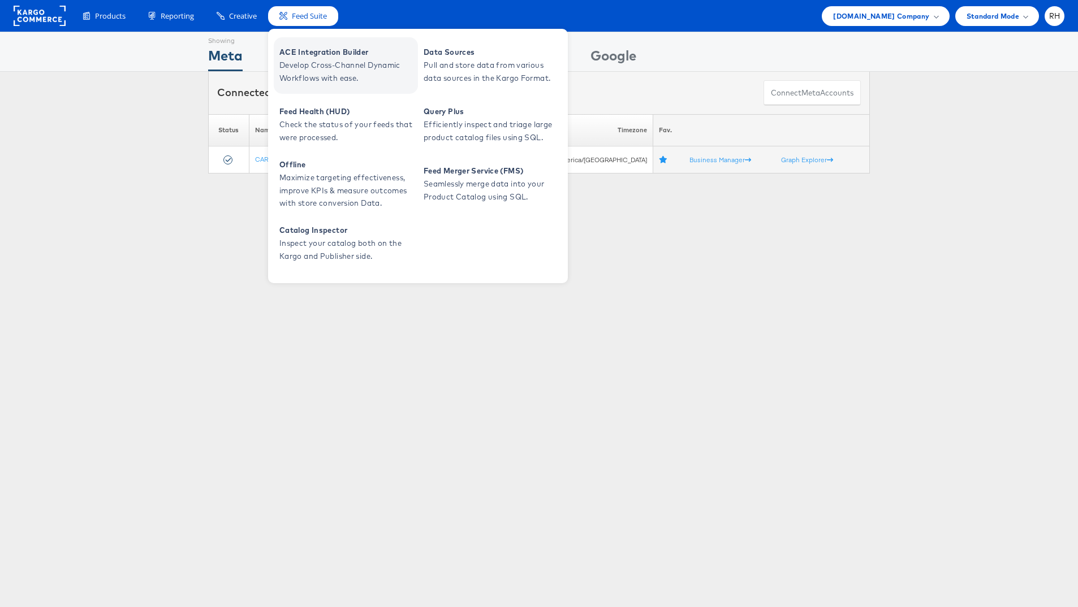
click at [313, 58] on span "ACE Integration Builder" at bounding box center [347, 52] width 136 height 13
